Goal: Task Accomplishment & Management: Use online tool/utility

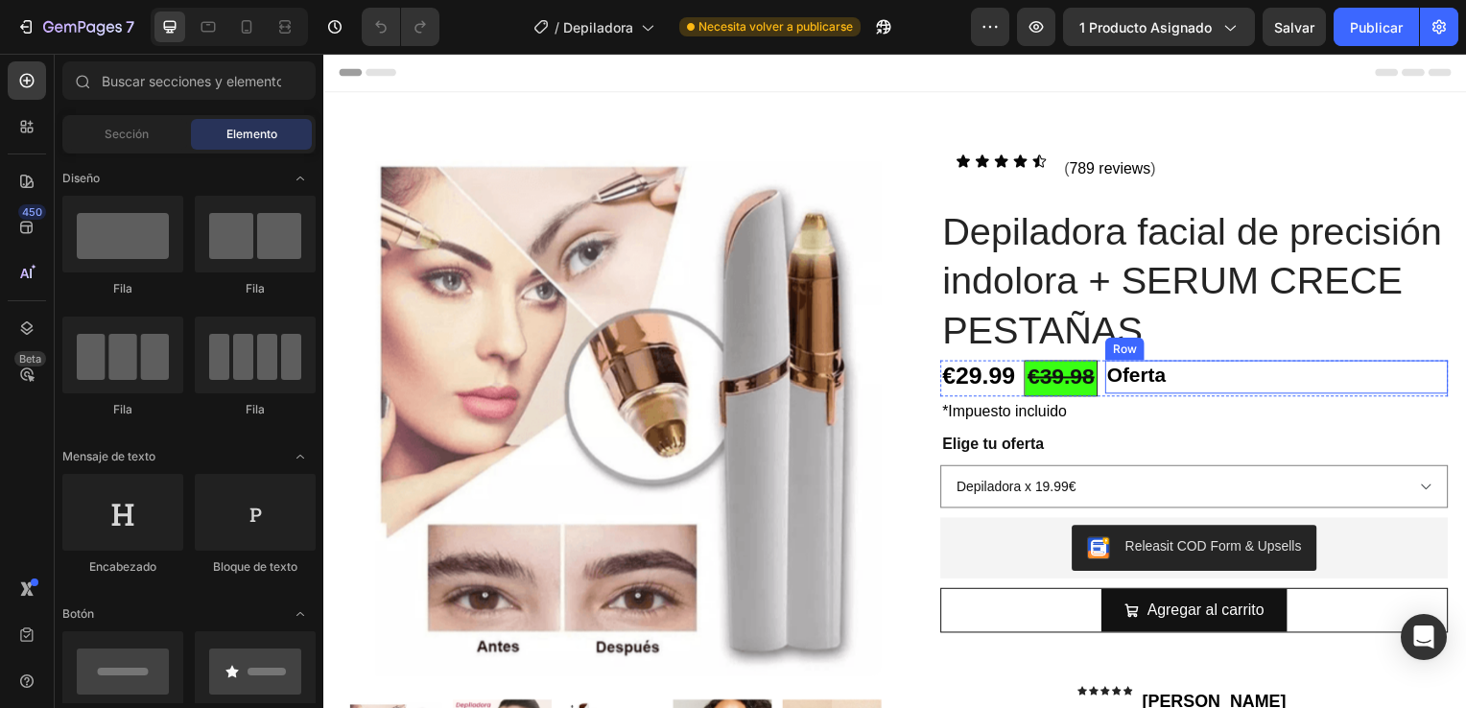
click at [1195, 381] on div "Oferta Text Block Row" at bounding box center [1282, 380] width 345 height 34
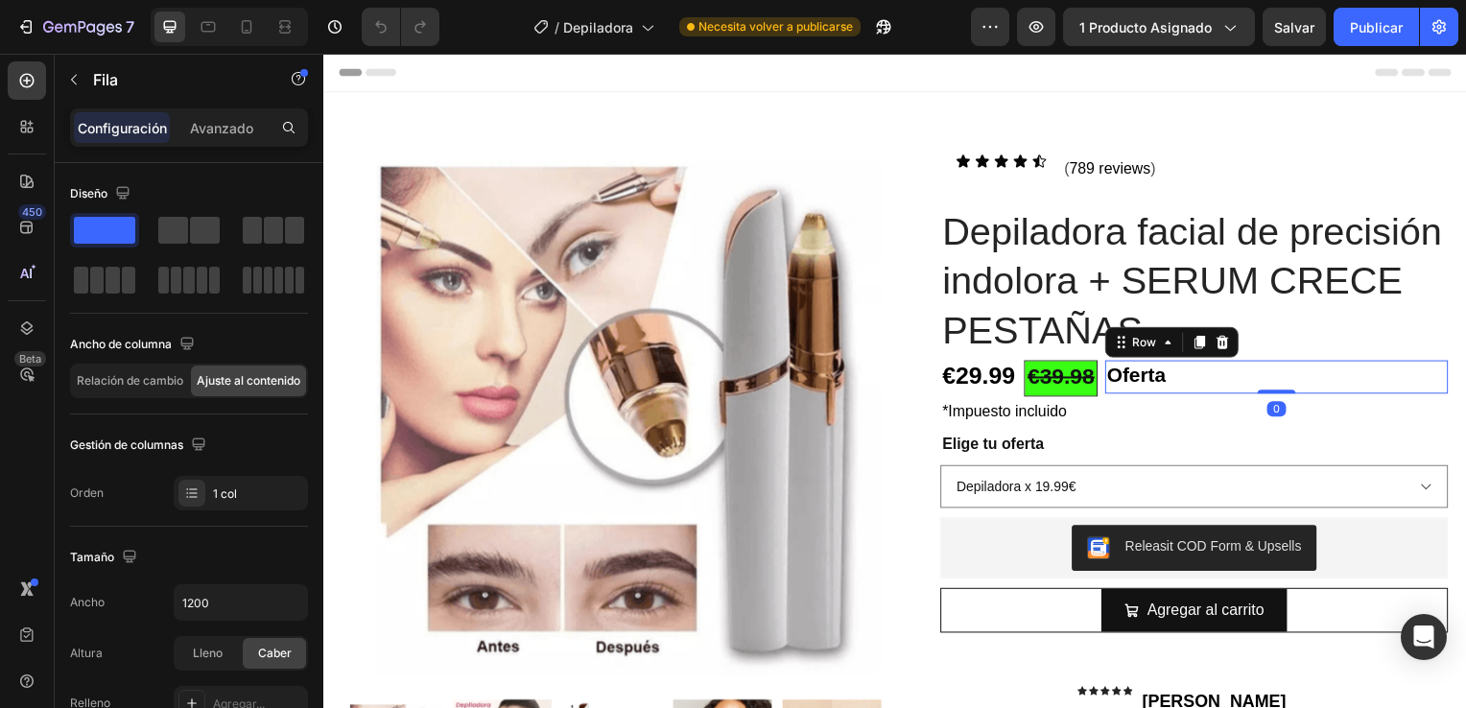
click at [1185, 378] on div "Oferta Text Block Row 0" at bounding box center [1282, 380] width 345 height 34
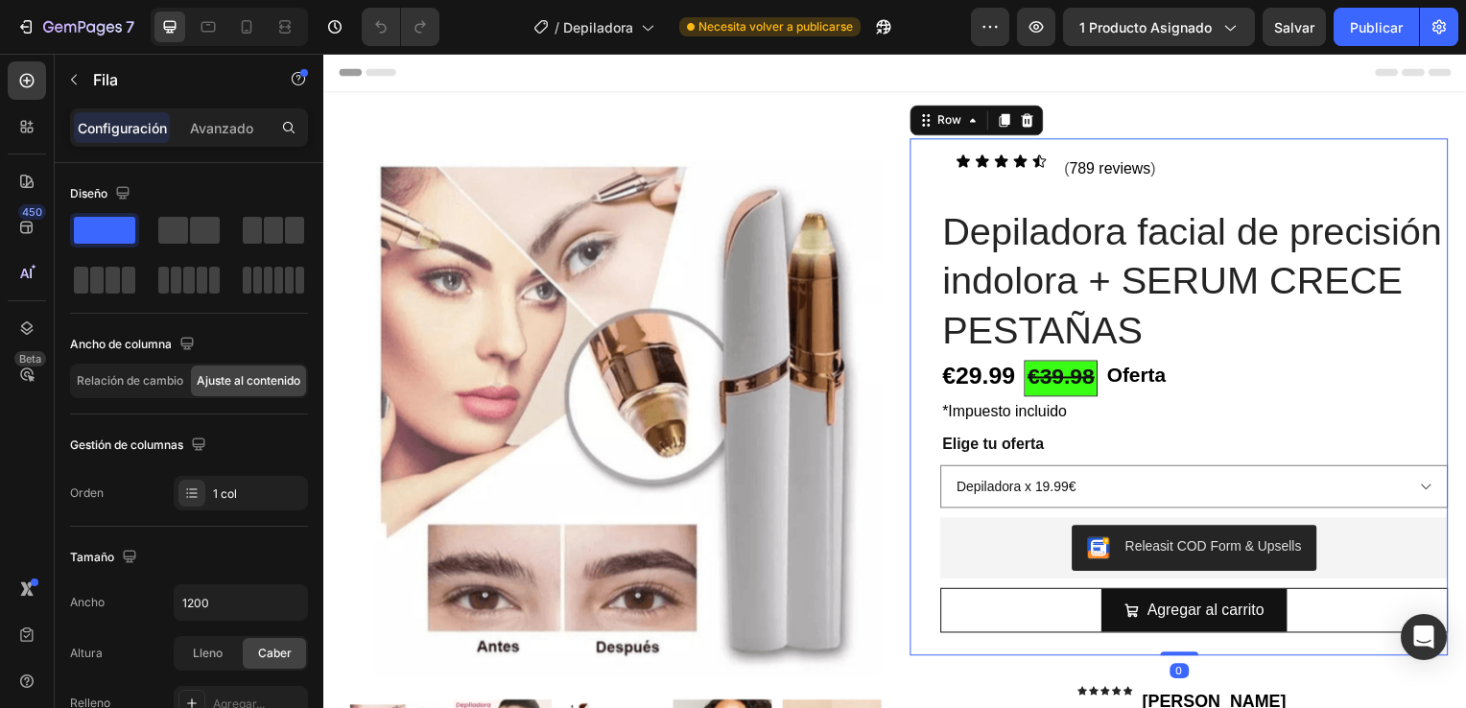
click at [1383, 361] on div "Icon Icon Icon Icon Icon Icon List ( 789 reviews ) Text Block Row Row Depilador…" at bounding box center [1199, 399] width 511 height 521
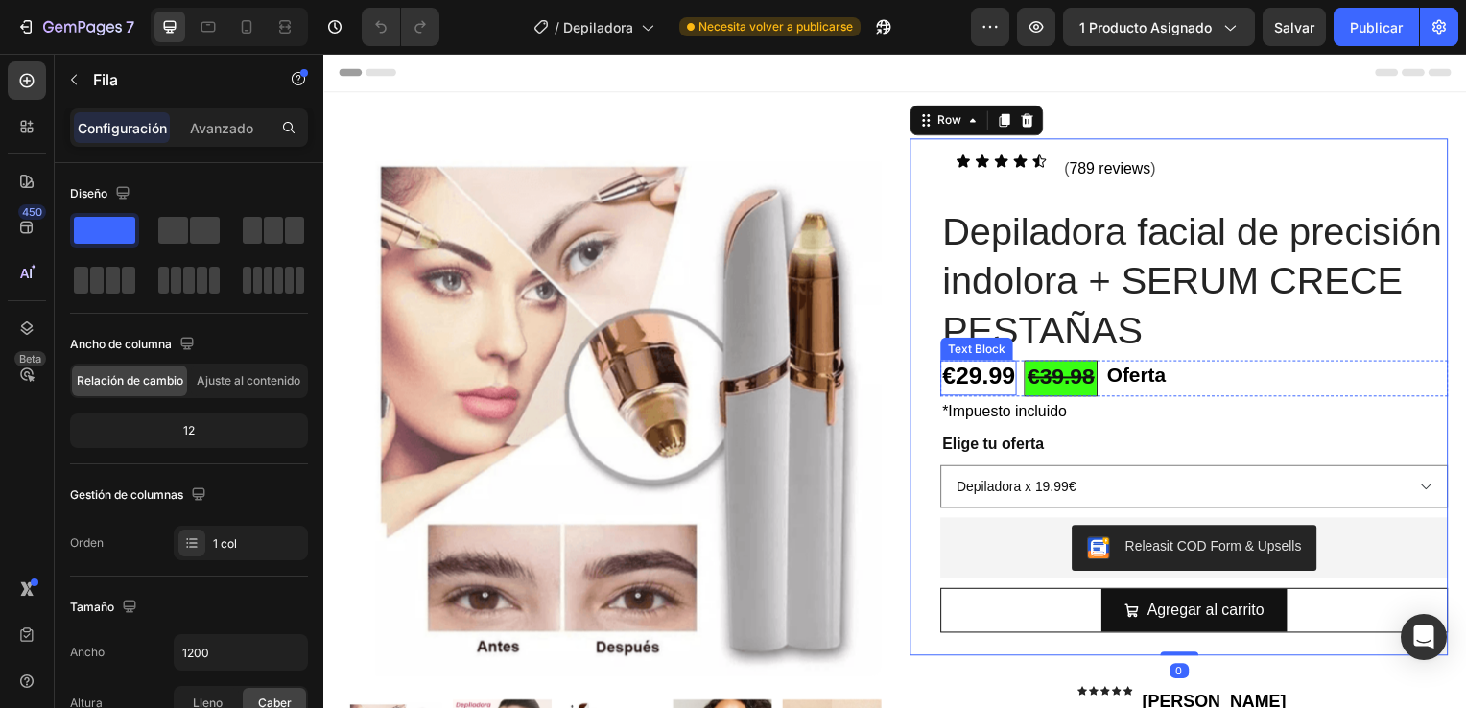
click at [946, 391] on p "€29.99" at bounding box center [982, 381] width 73 height 32
click at [931, 382] on div "Icon Icon Icon Icon Icon Icon List ( 789 reviews ) Text Block Row Row Depilador…" at bounding box center [1184, 399] width 542 height 521
click at [981, 350] on div "Text Block" at bounding box center [980, 351] width 65 height 17
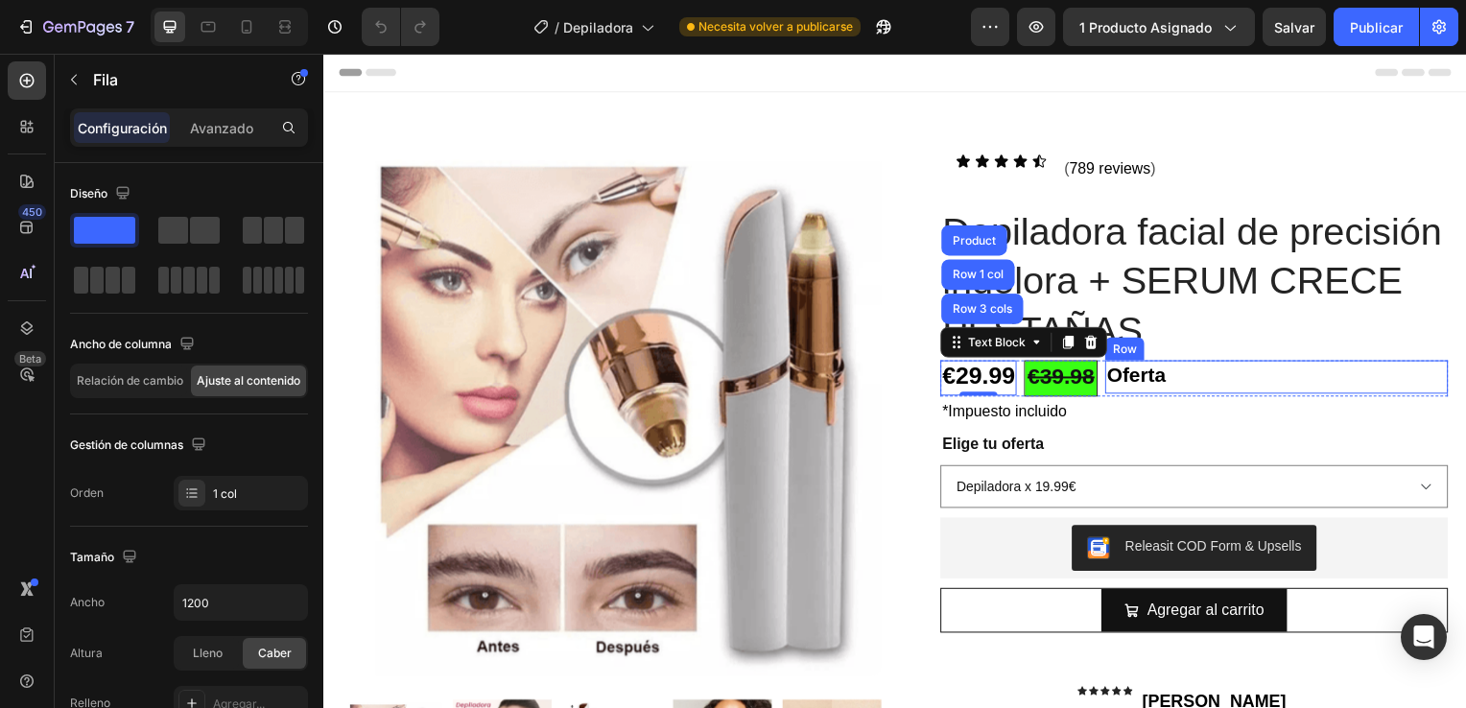
click at [1255, 379] on div "Oferta Text Block Row" at bounding box center [1282, 380] width 345 height 34
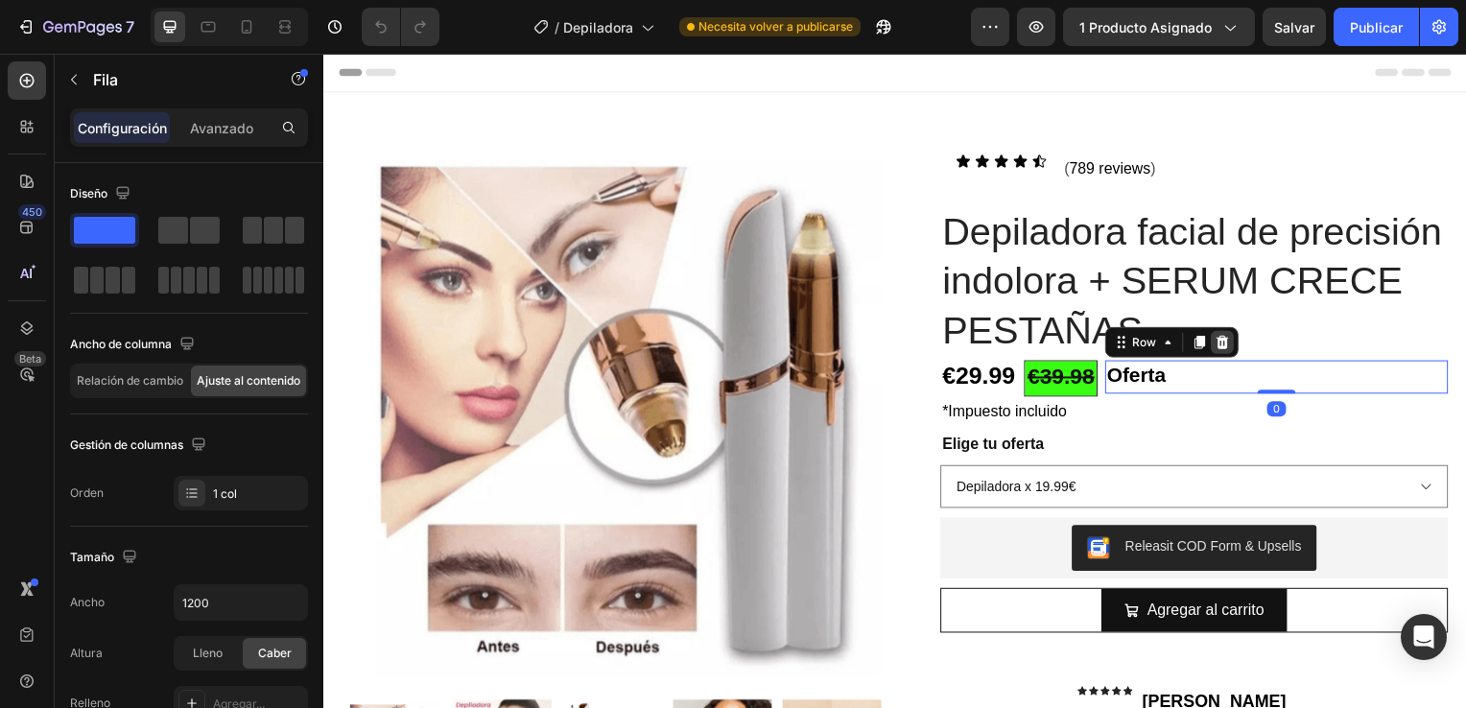
click at [1221, 344] on icon at bounding box center [1227, 344] width 12 height 13
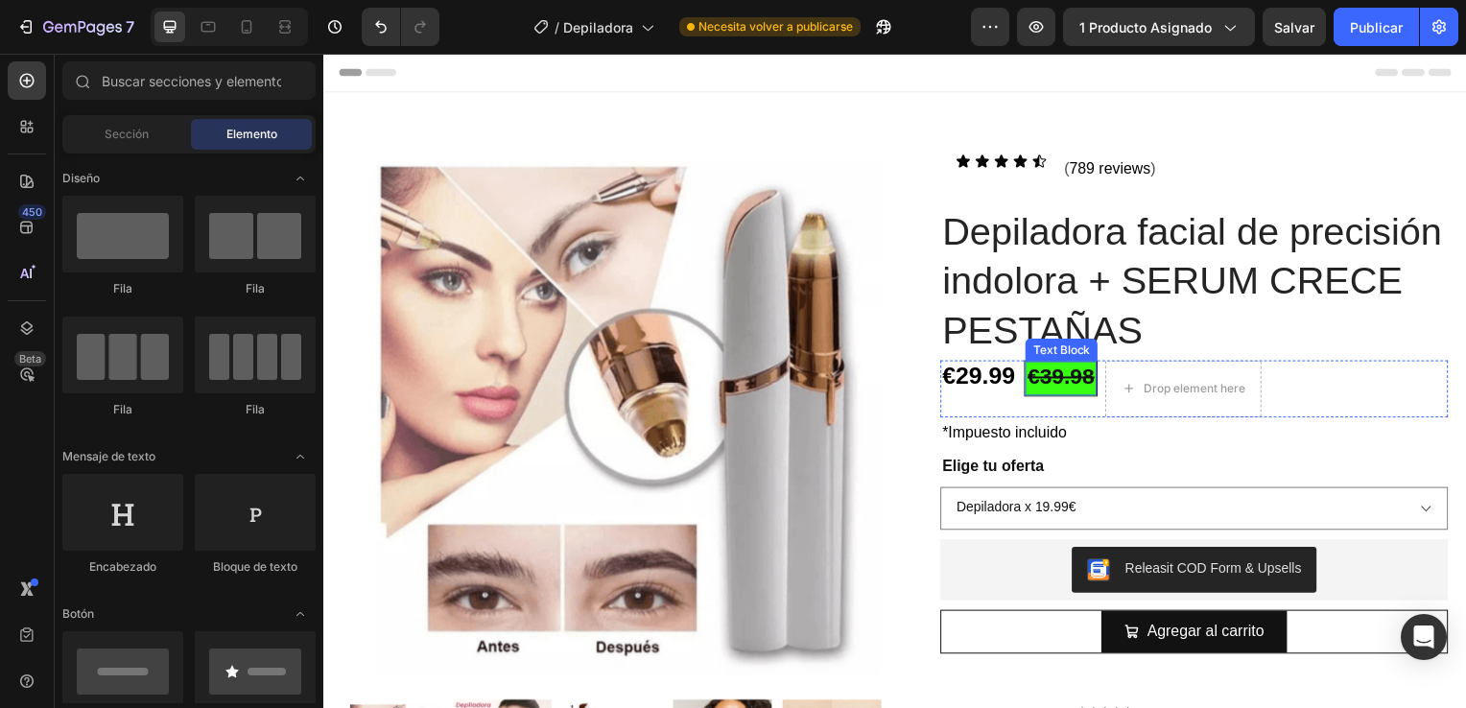
click at [1066, 374] on strong "€39.98" at bounding box center [1064, 379] width 67 height 25
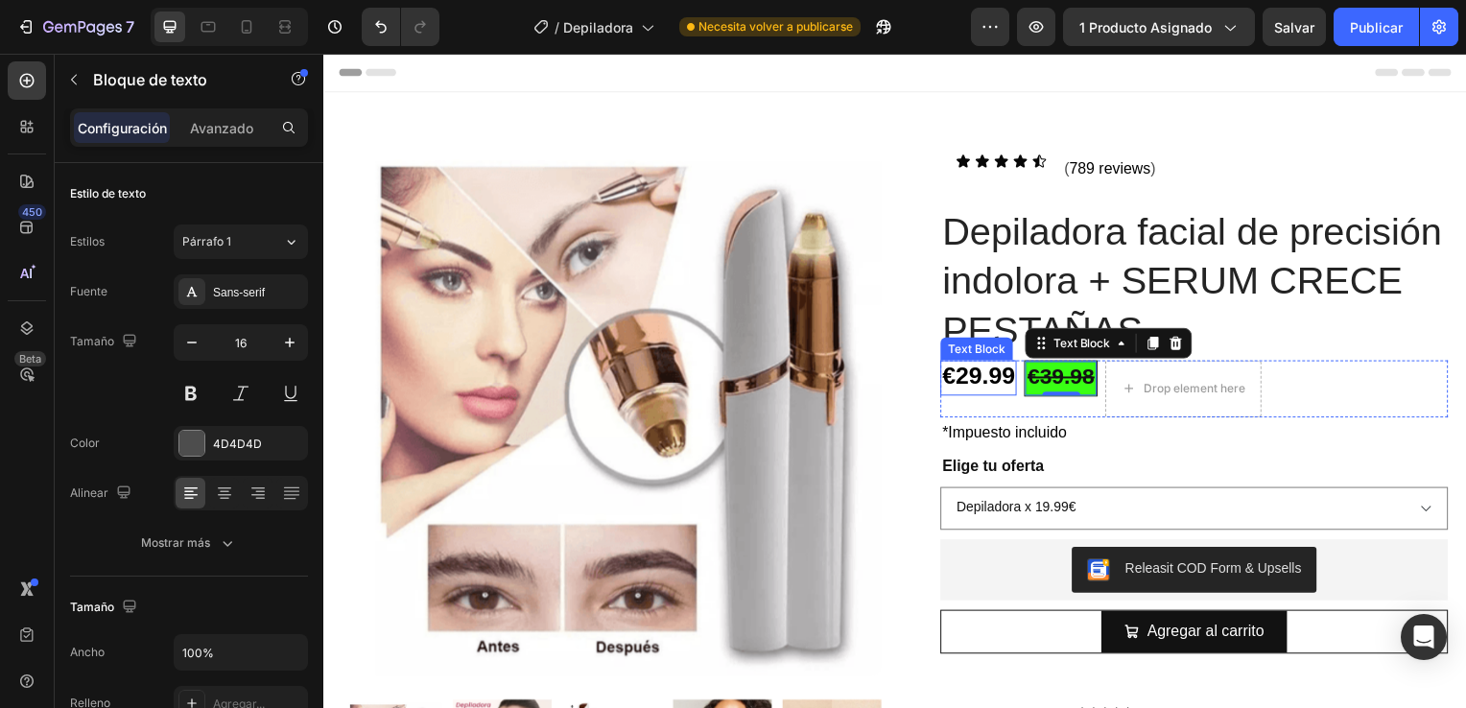
click at [963, 372] on strong "€29.99" at bounding box center [982, 378] width 73 height 27
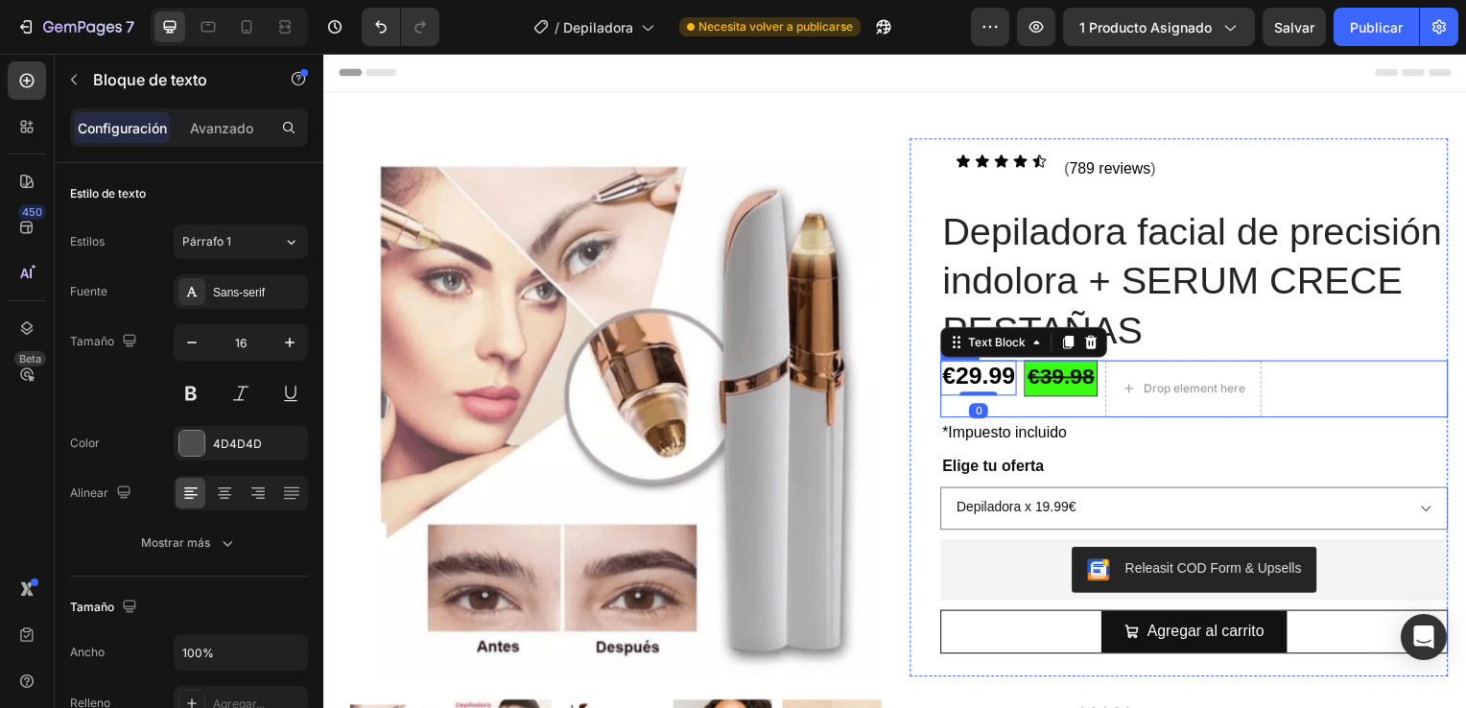
click at [964, 414] on div "€29.99 Text Block 0" at bounding box center [982, 392] width 77 height 58
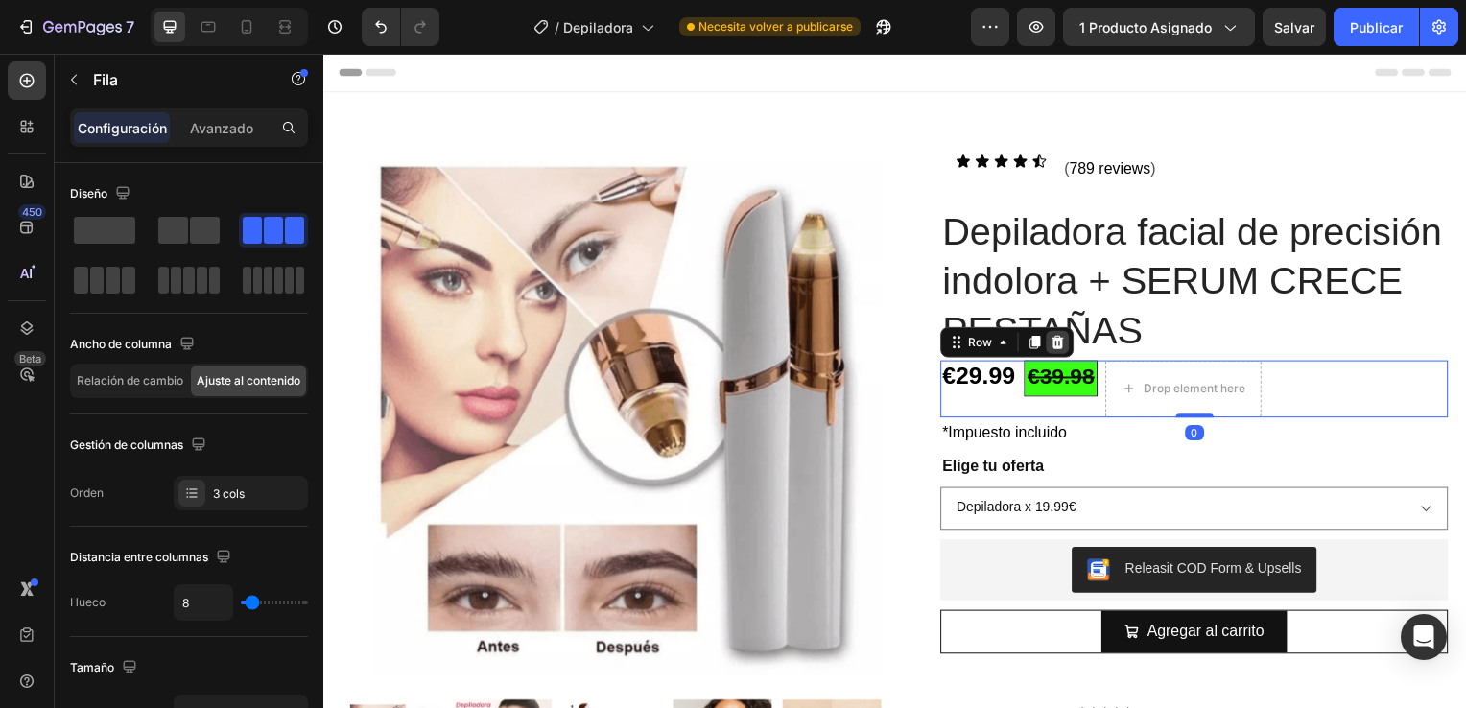
click at [1060, 339] on icon at bounding box center [1061, 344] width 15 height 15
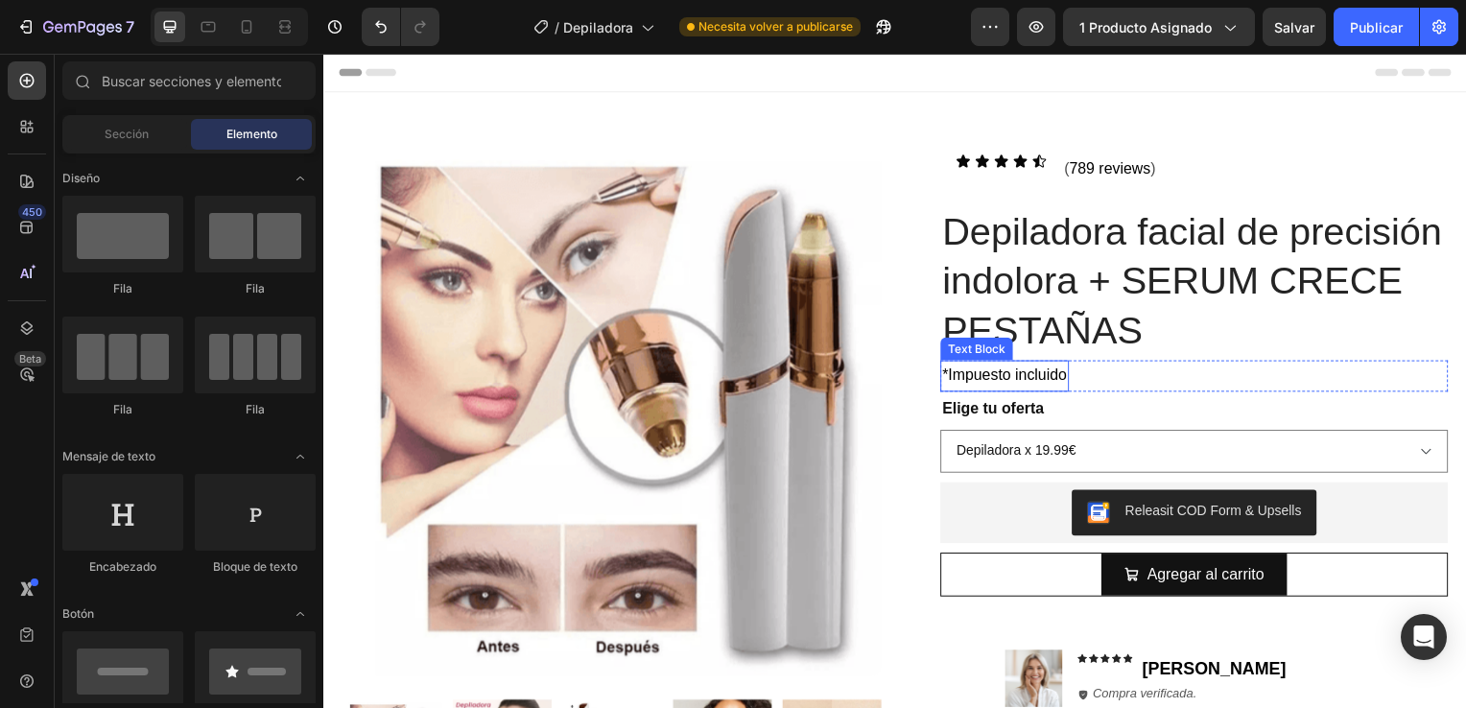
click at [959, 358] on div "Text Block" at bounding box center [980, 351] width 73 height 23
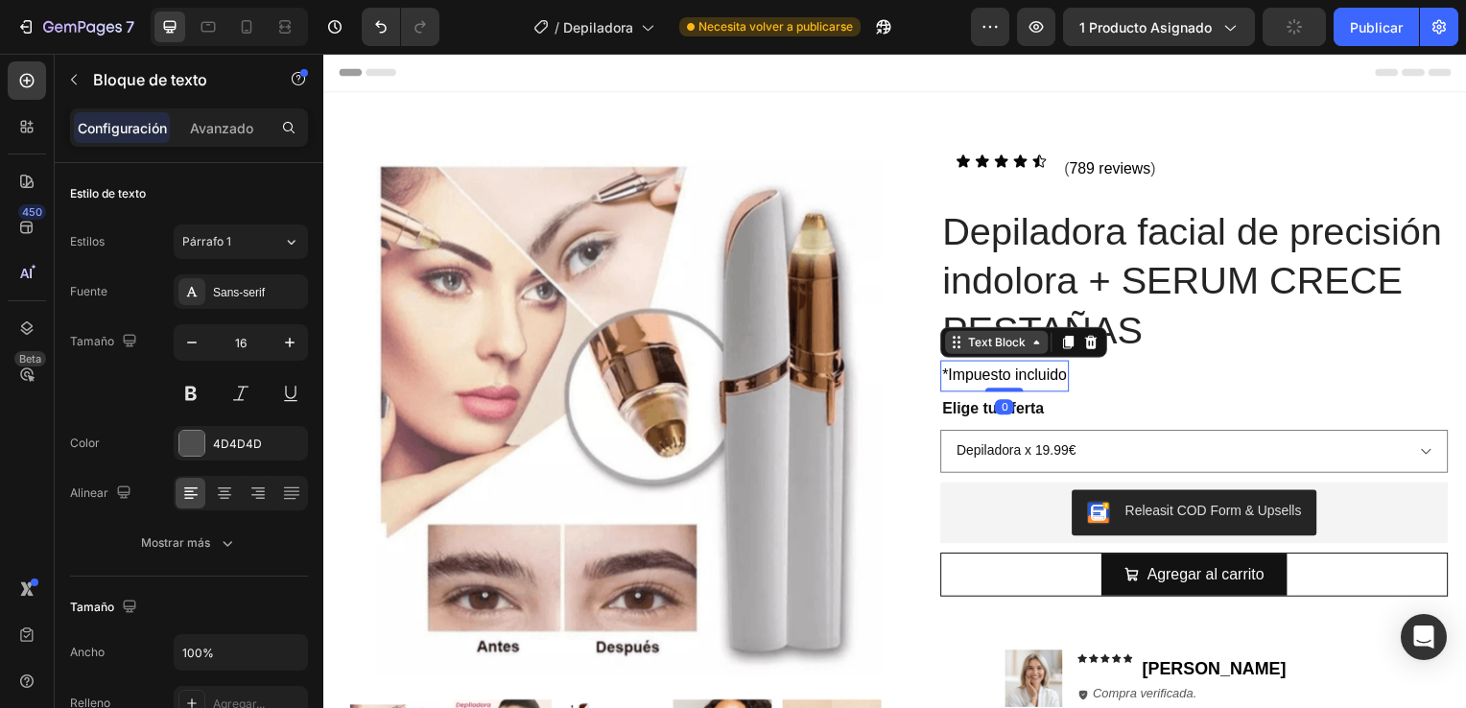
click at [1030, 354] on div "Text Block" at bounding box center [1001, 344] width 104 height 23
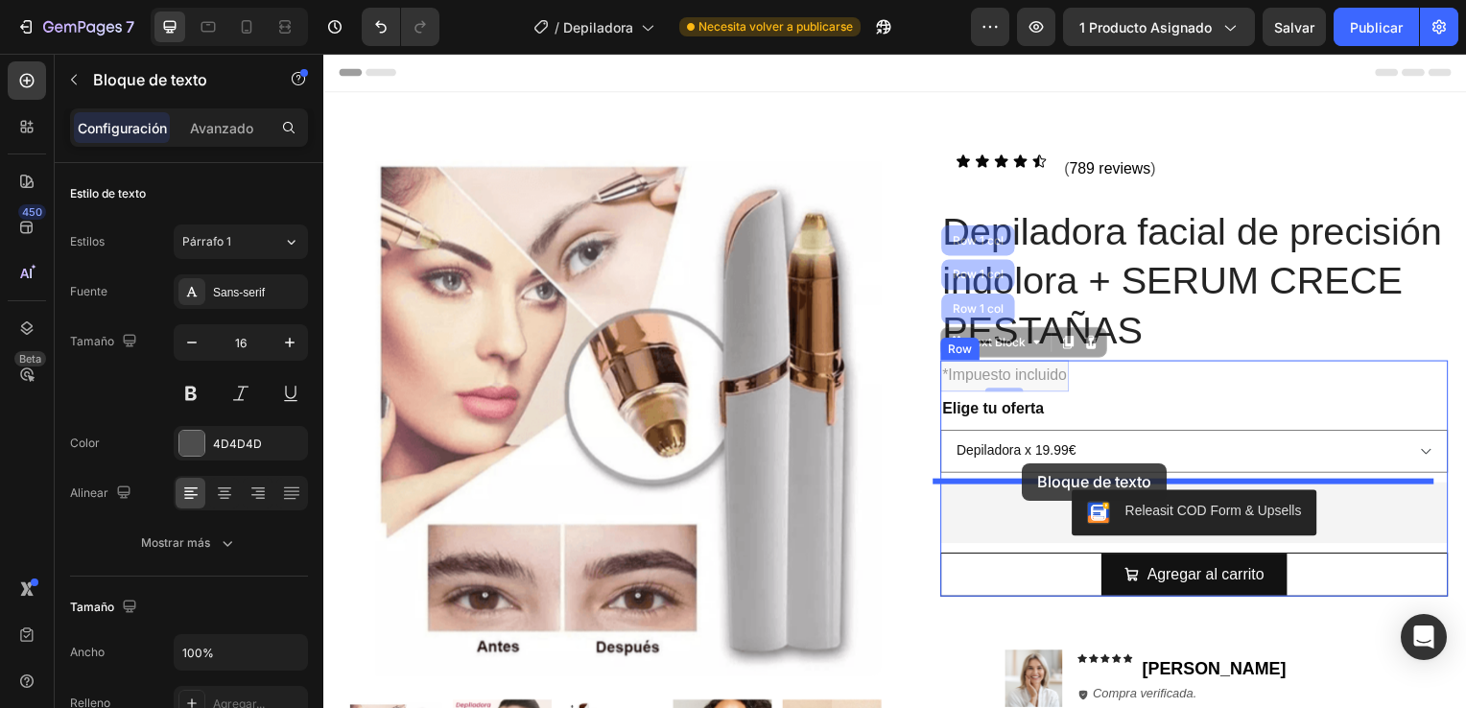
drag, startPoint x: 1001, startPoint y: 350, endPoint x: 1028, endPoint y: 466, distance: 119.2
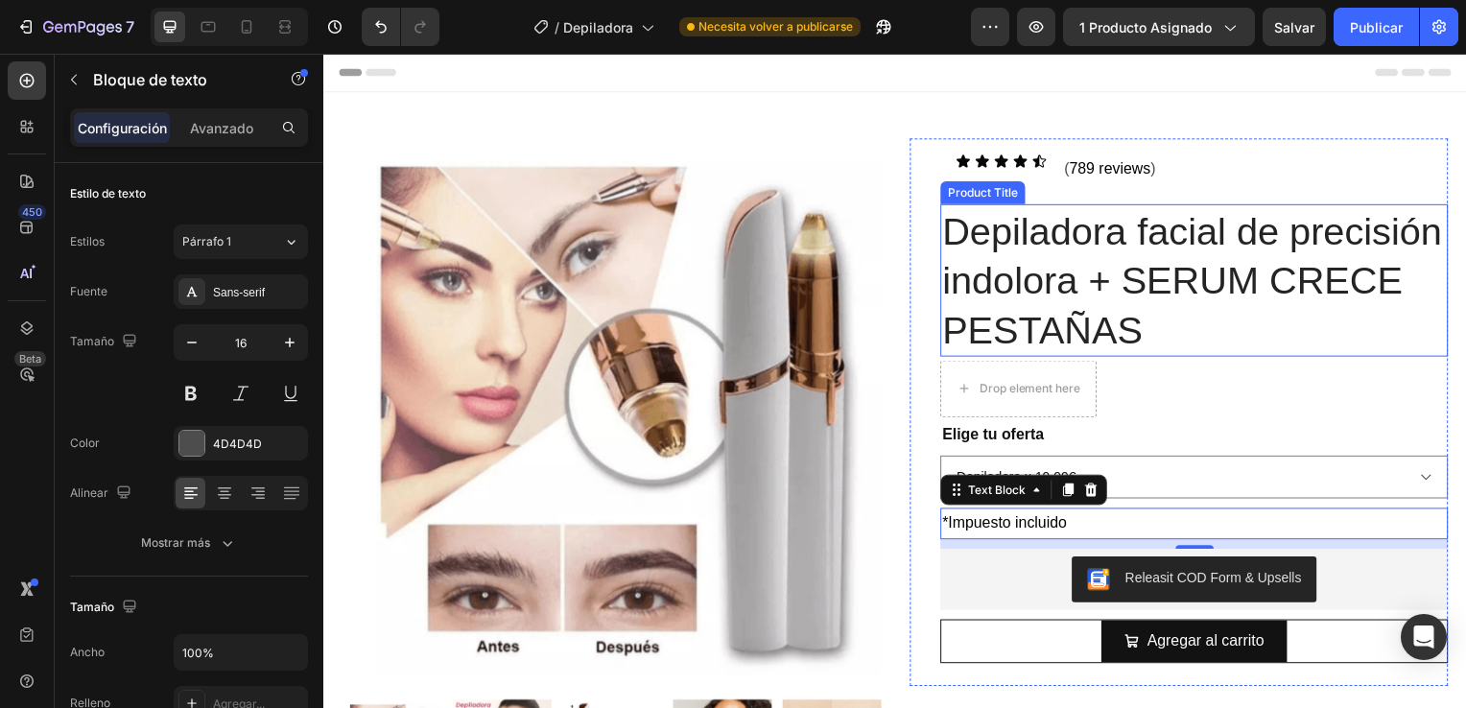
click at [1411, 339] on h1 "Depiladora facial de precisión indolora + SERUM CRECE PESTAÑAS" at bounding box center [1199, 282] width 511 height 154
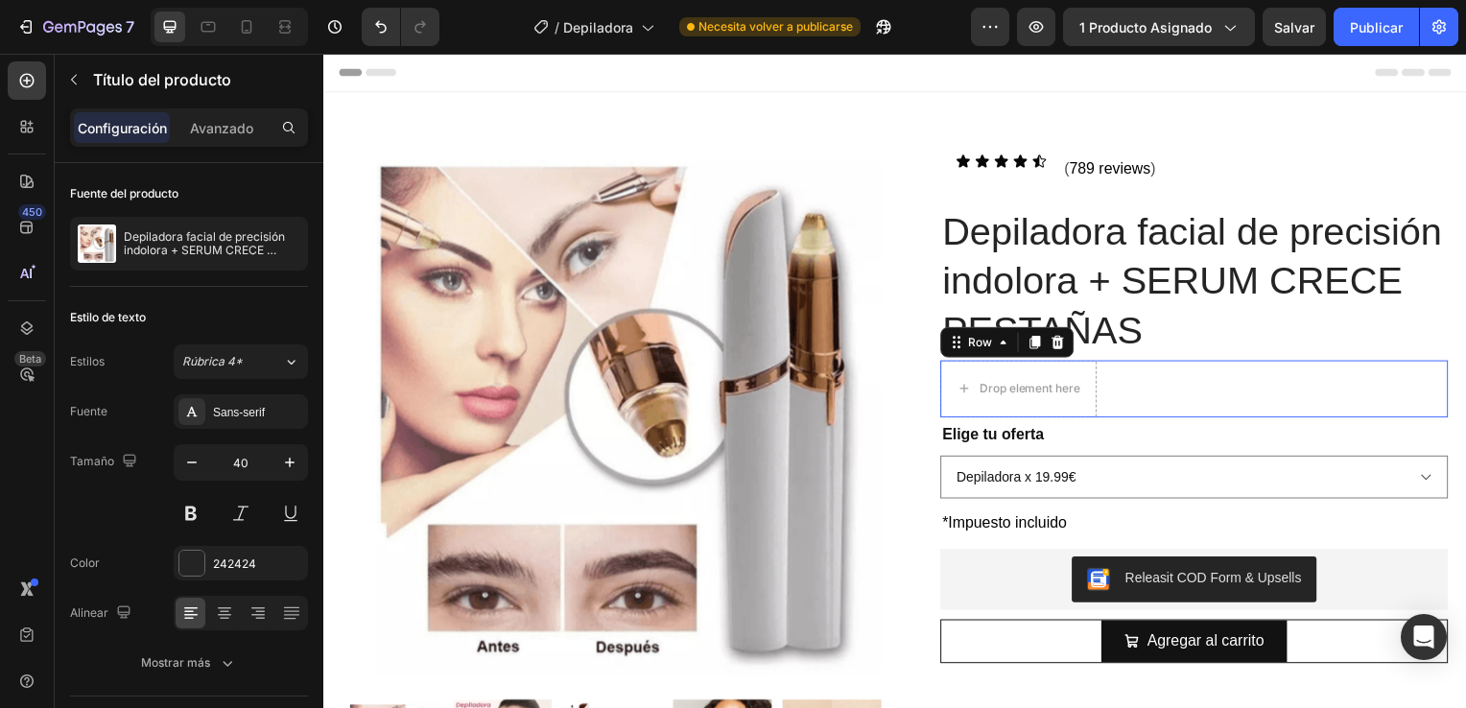
click at [1147, 386] on div "Drop element here Row 0" at bounding box center [1199, 392] width 511 height 58
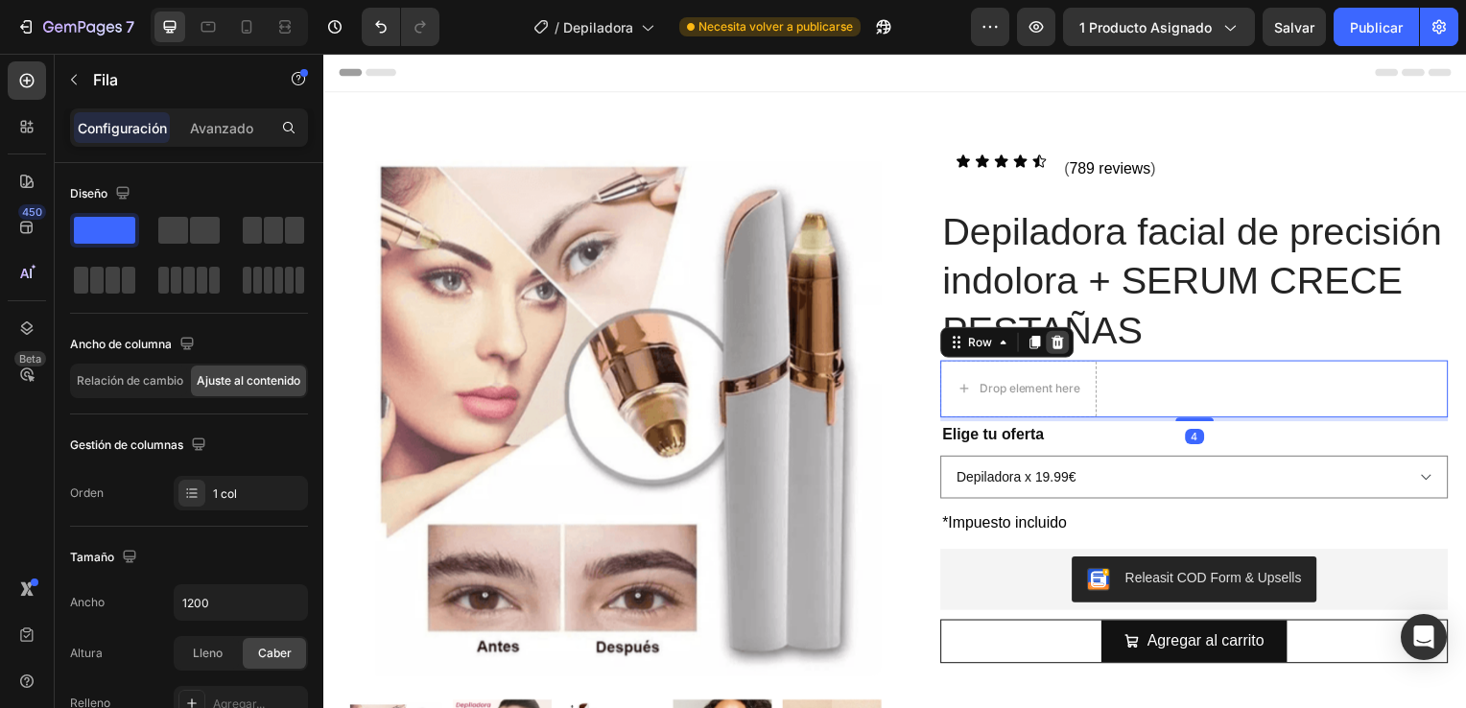
click at [1056, 347] on icon at bounding box center [1062, 344] width 12 height 13
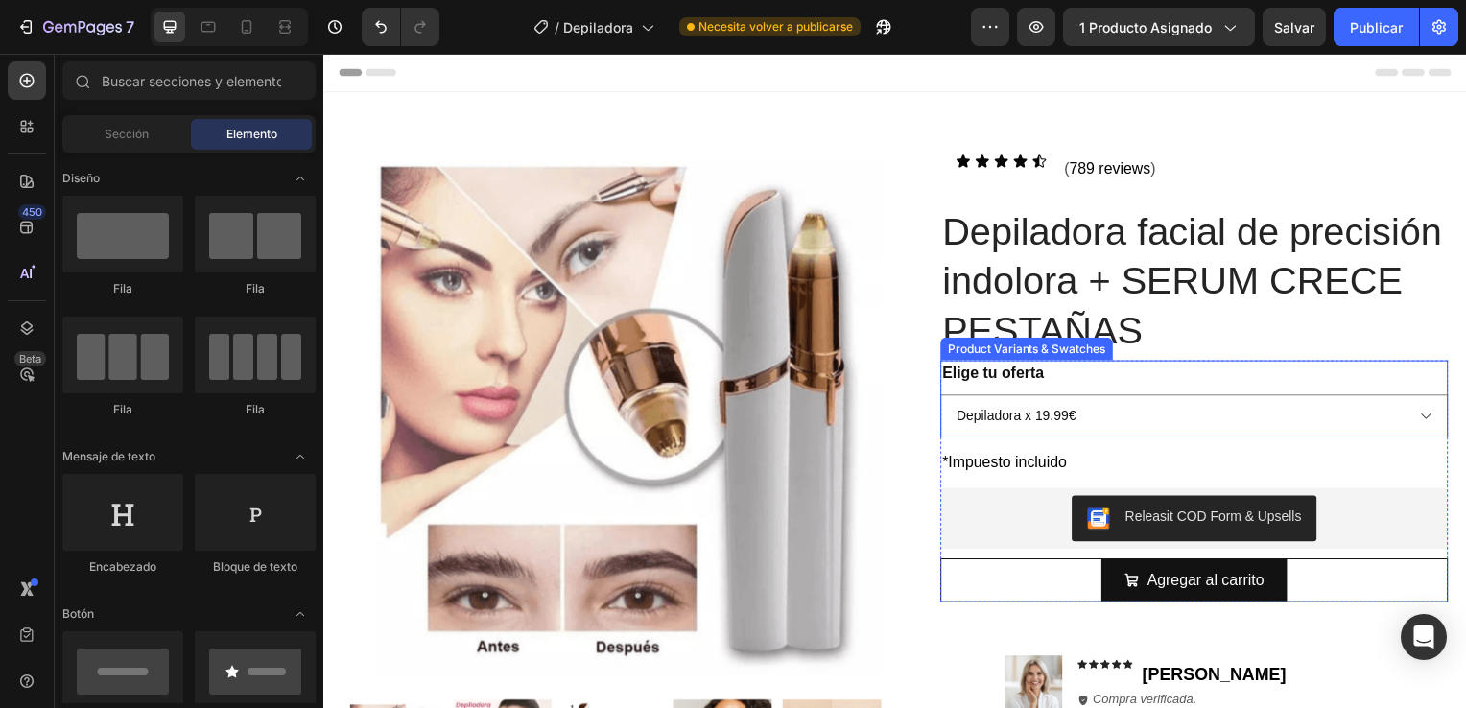
click at [982, 371] on legend "Elige tu oferta" at bounding box center [997, 376] width 106 height 27
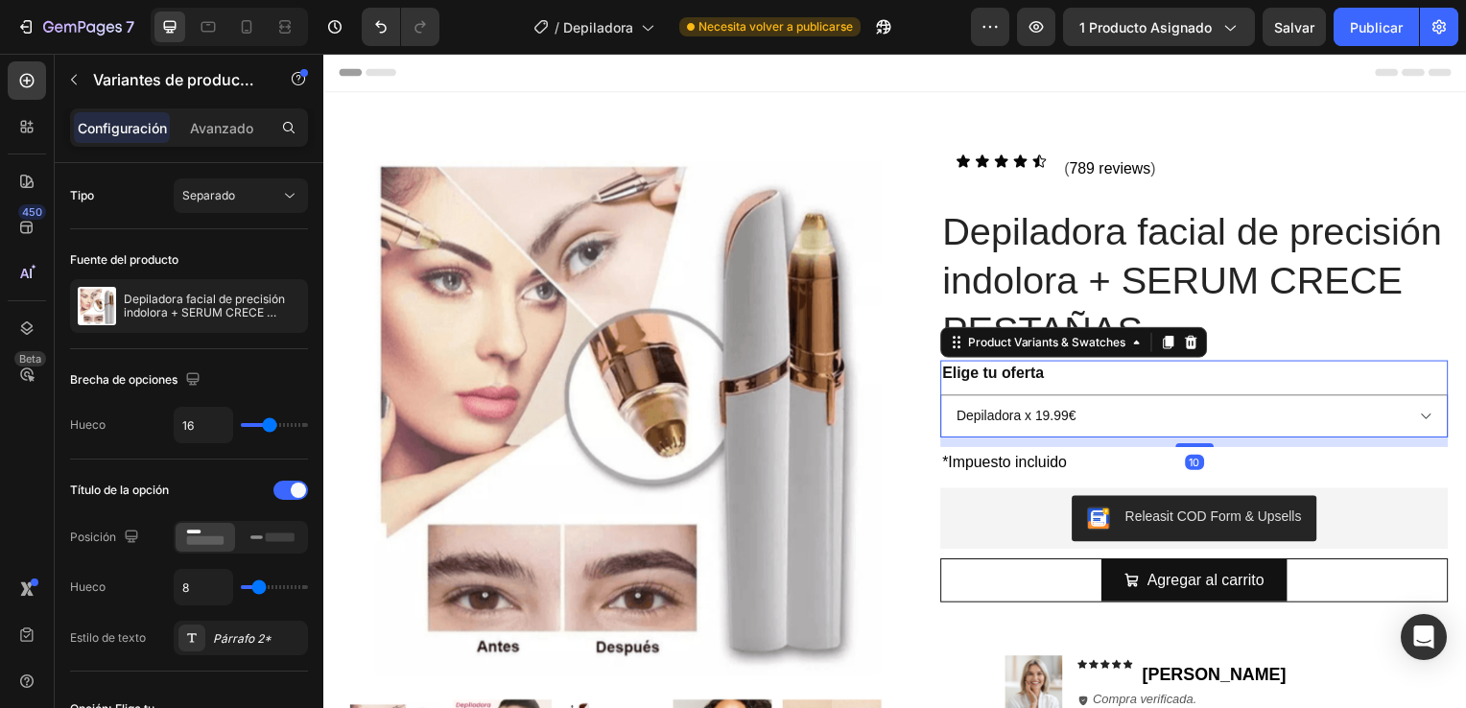
click at [1052, 371] on div "Elige tu oferta Depiladora x 19.99€ Depiladora y Serum x 29.99€ Serum x 19.99€" at bounding box center [1199, 402] width 511 height 78
click at [1378, 33] on font "Publicar" at bounding box center [1376, 27] width 53 height 20
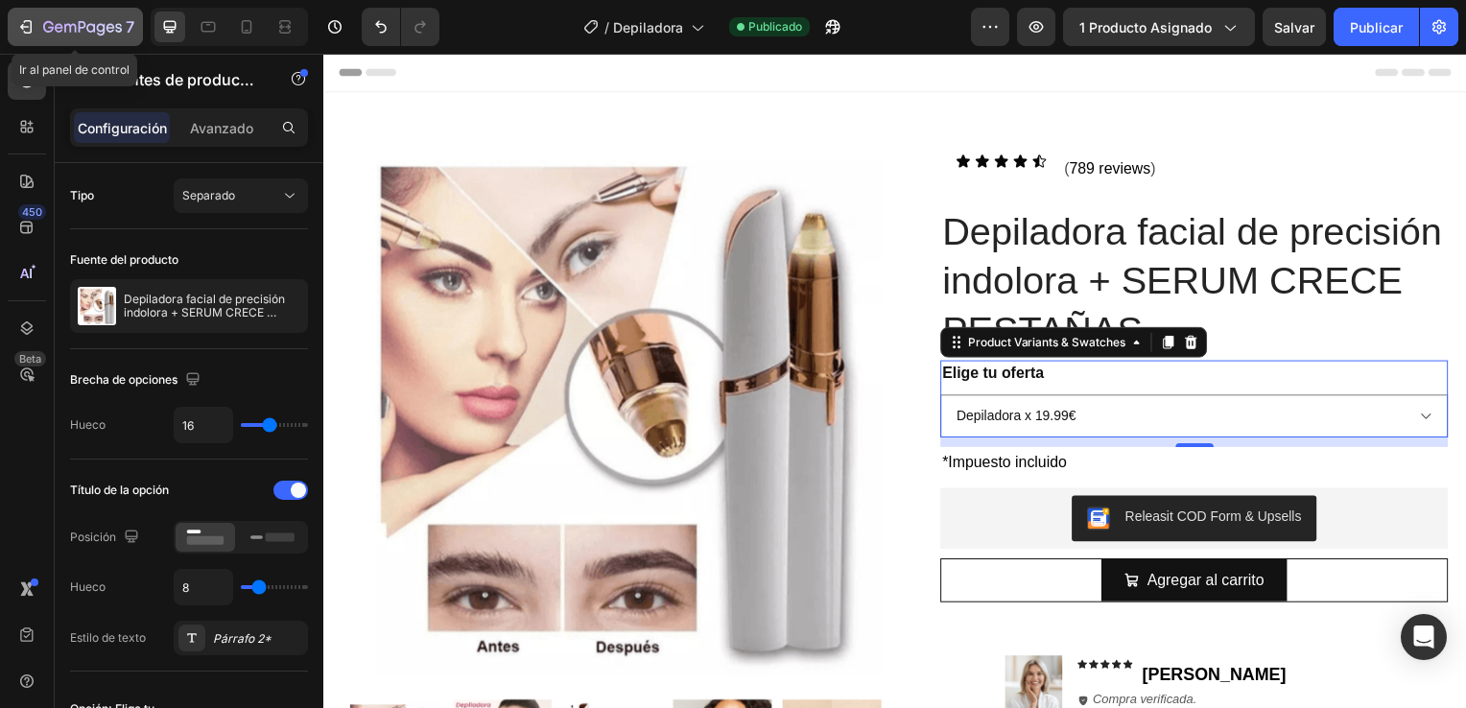
click at [65, 17] on div "7" at bounding box center [88, 26] width 91 height 23
